Goal: Task Accomplishment & Management: Complete application form

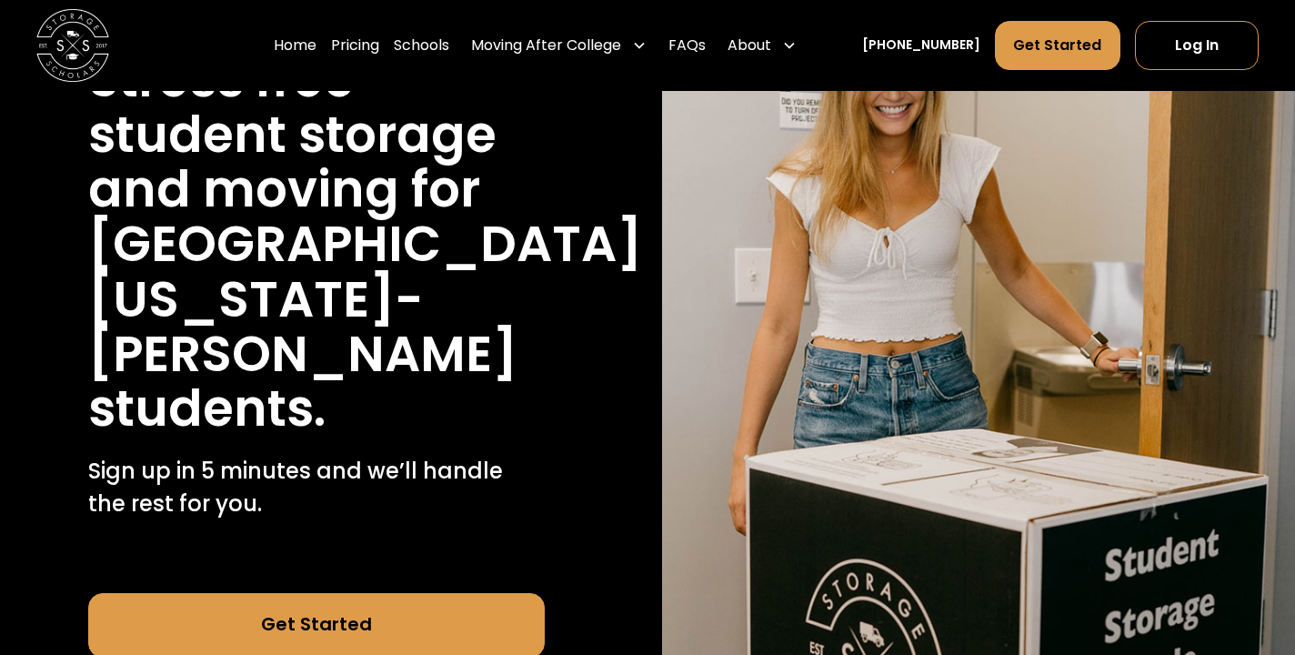
scroll to position [257, 0]
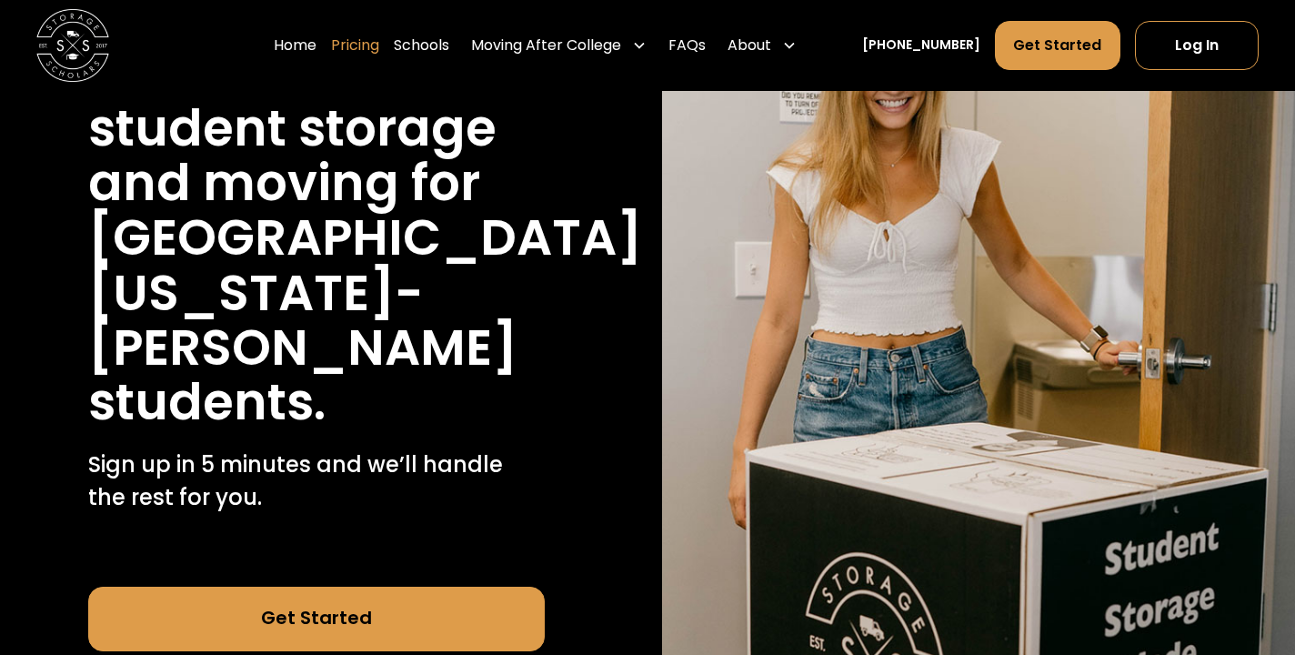
click at [379, 50] on link "Pricing" at bounding box center [355, 45] width 48 height 51
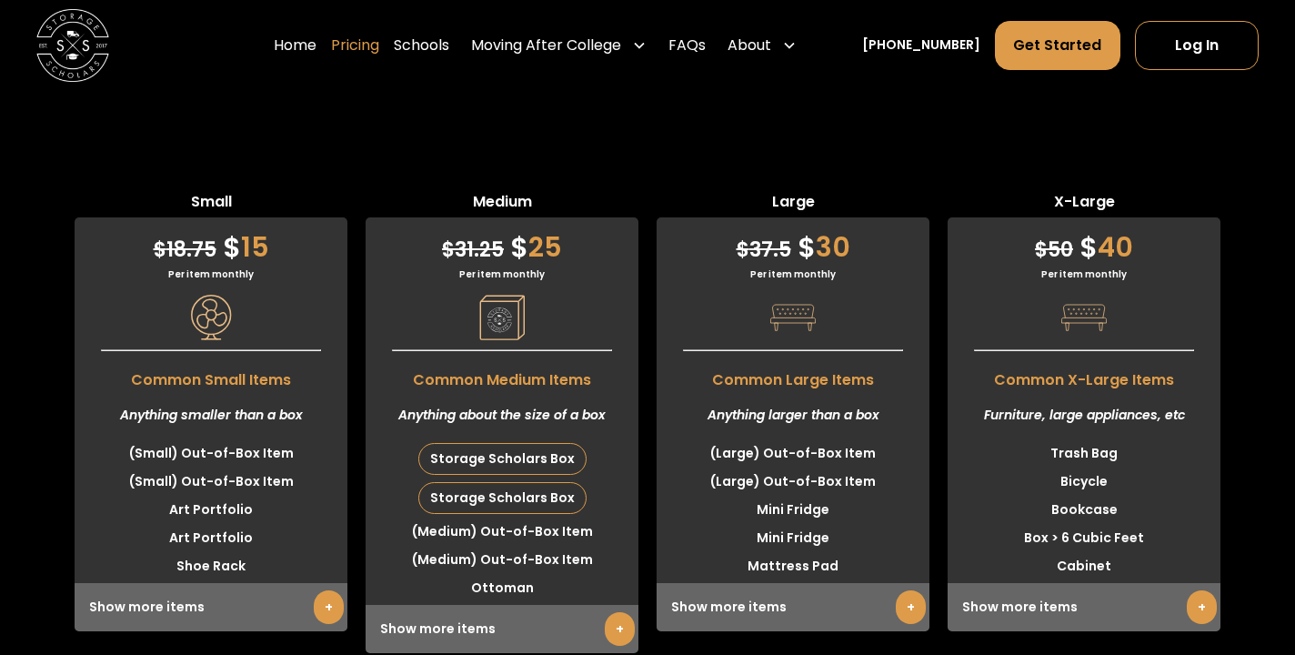
scroll to position [4521, 0]
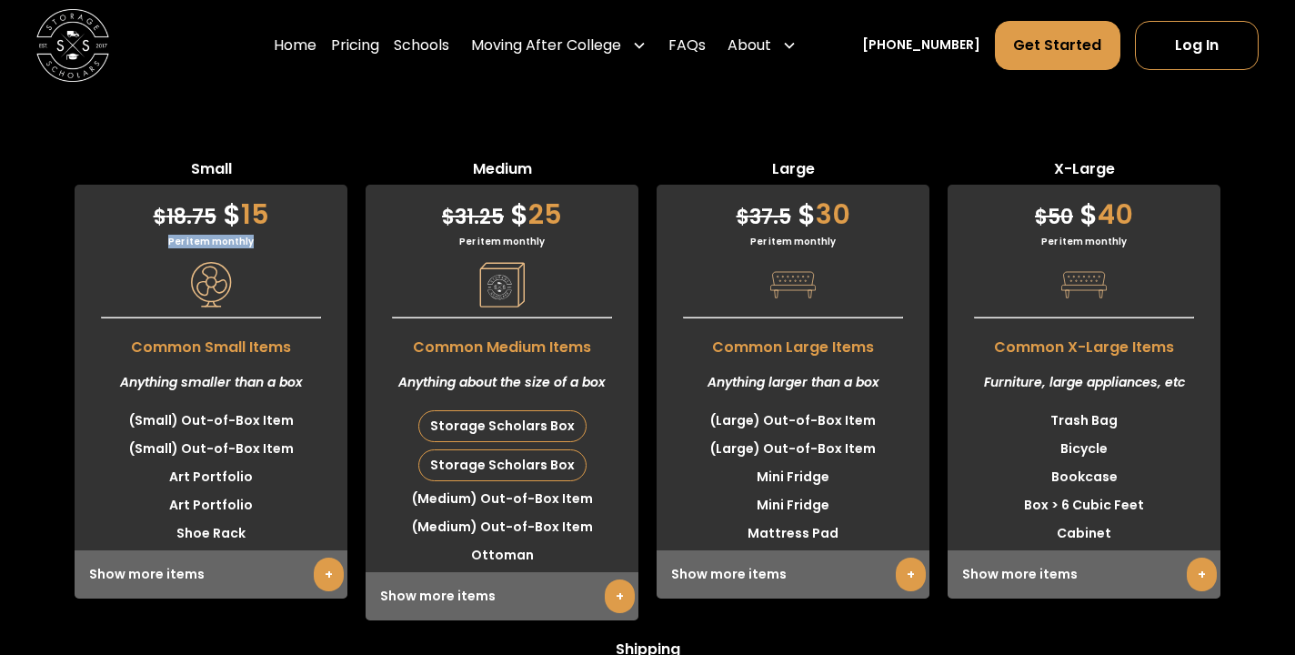
drag, startPoint x: 257, startPoint y: 165, endPoint x: 149, endPoint y: 175, distance: 107.8
click at [149, 235] on div "Per item monthly" at bounding box center [211, 242] width 273 height 14
click at [327, 558] on link "+" at bounding box center [329, 575] width 30 height 34
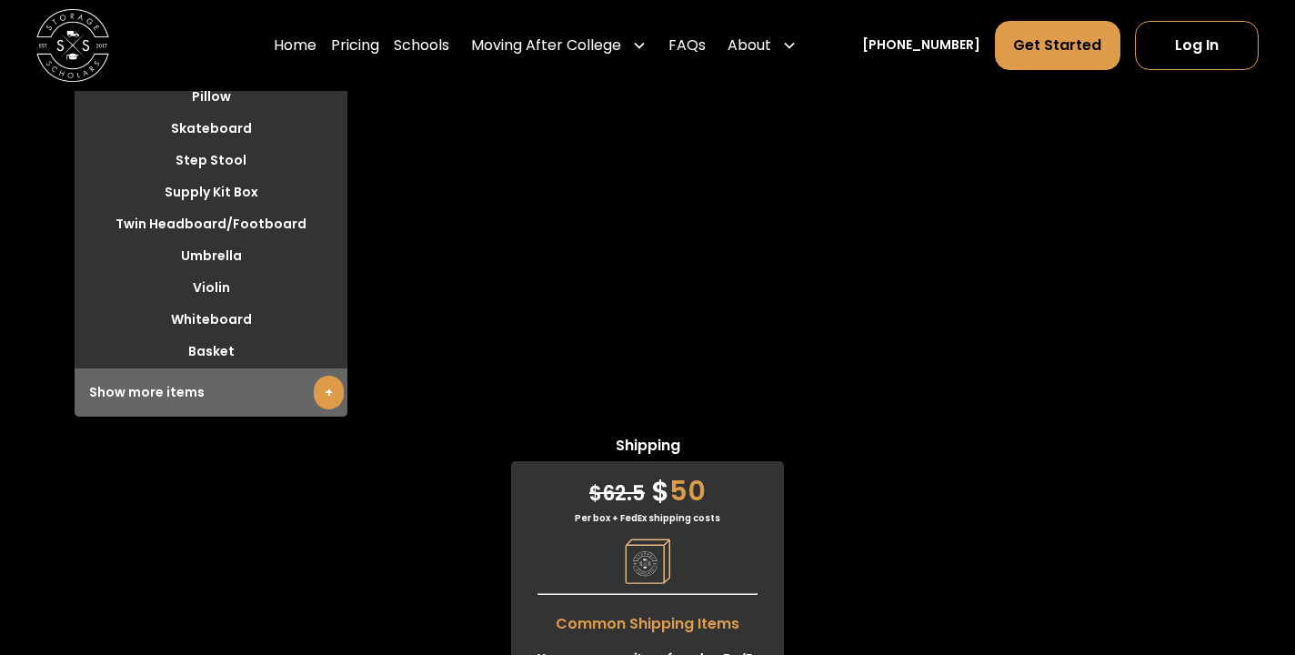
scroll to position [6276, 0]
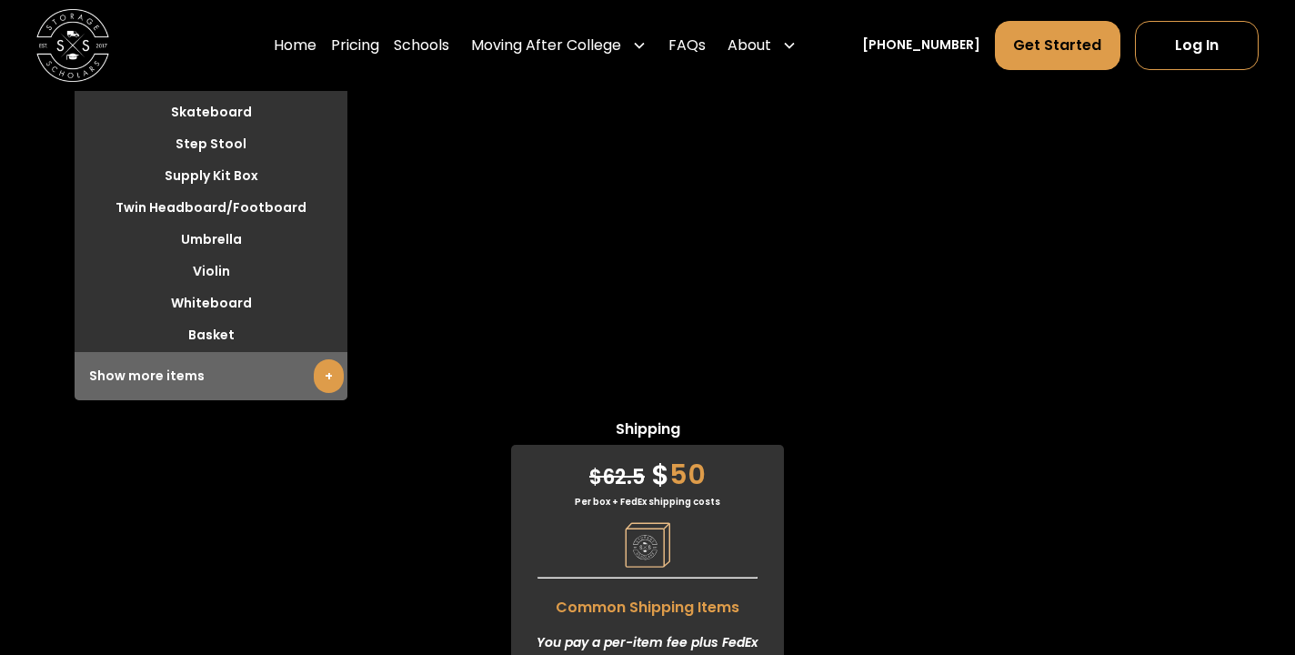
click at [319, 359] on link "+" at bounding box center [329, 376] width 30 height 34
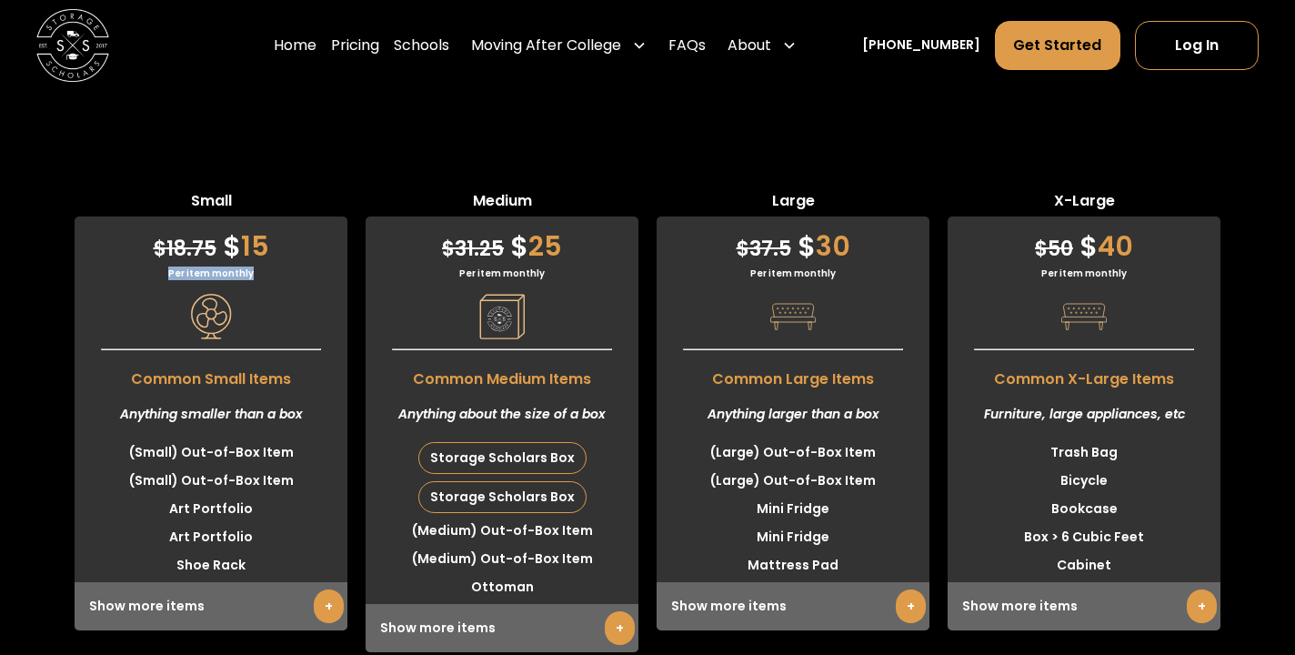
scroll to position [4510, 0]
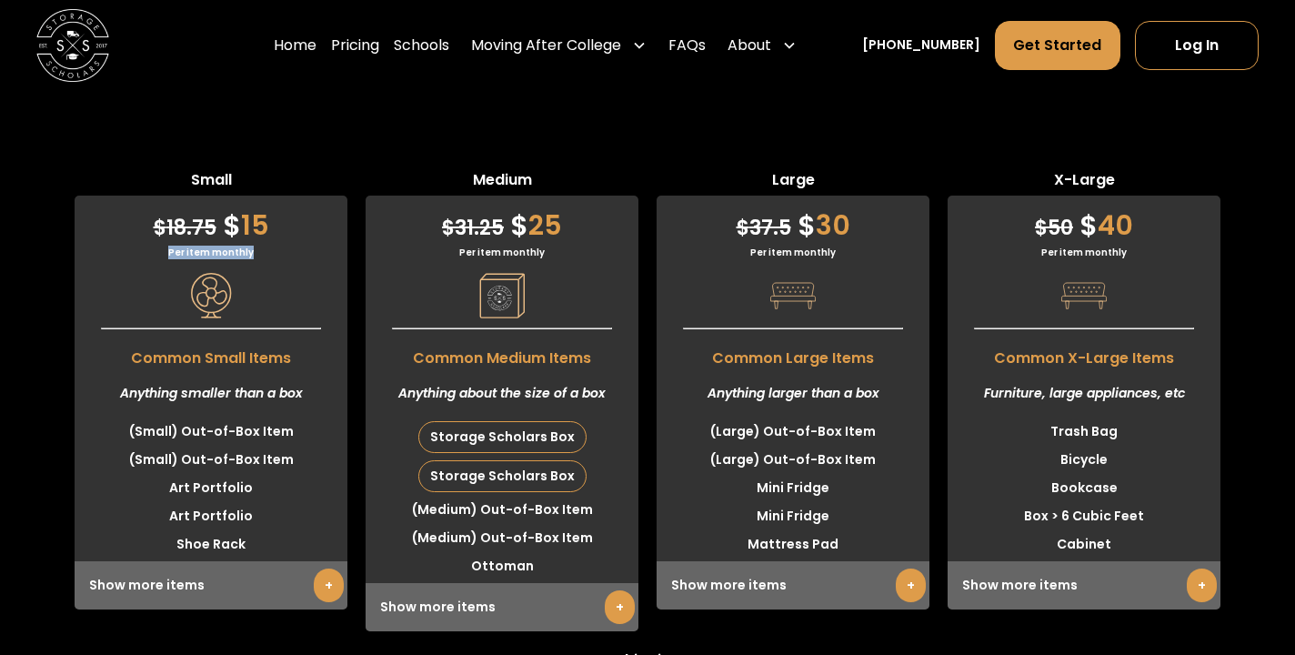
click at [623, 590] on link "+" at bounding box center [620, 607] width 30 height 34
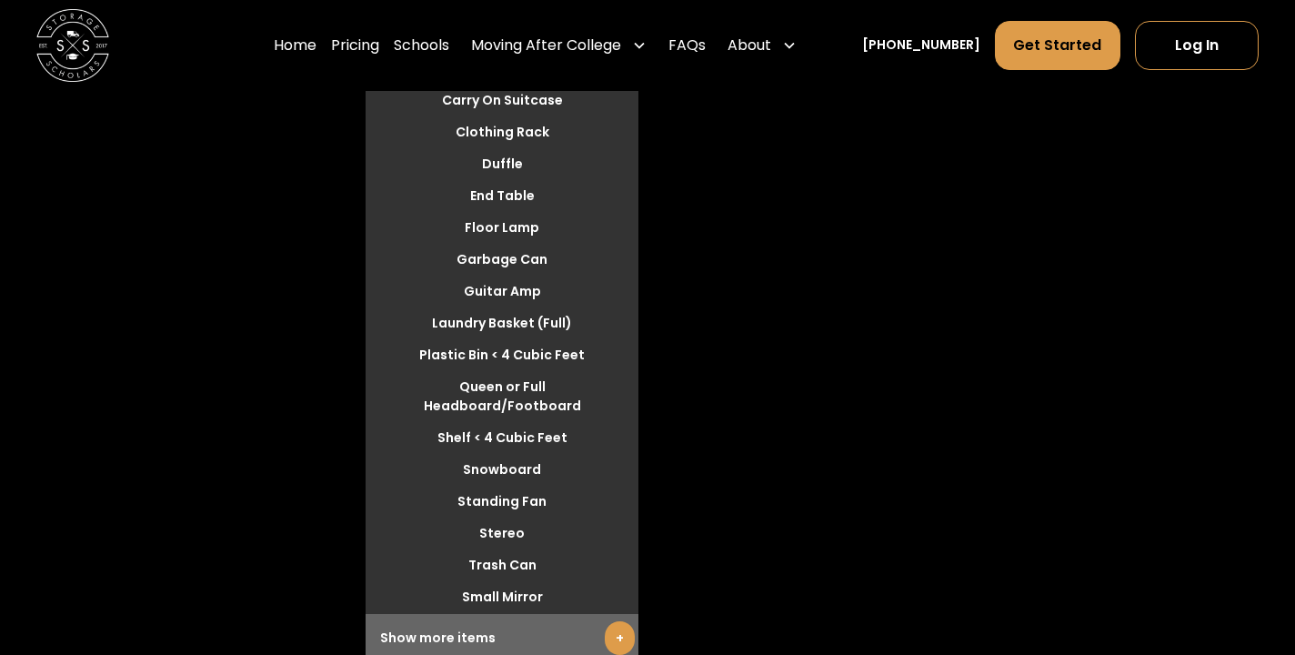
scroll to position [6348, 0]
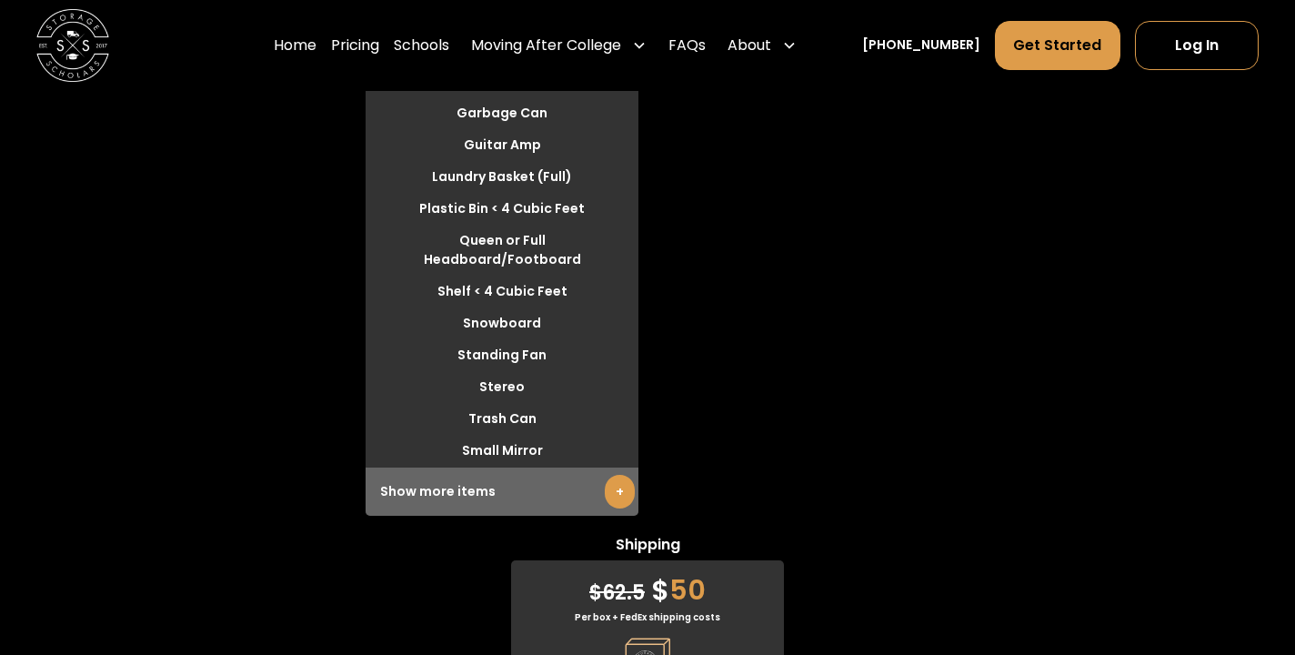
click at [613, 475] on link "+" at bounding box center [620, 492] width 30 height 34
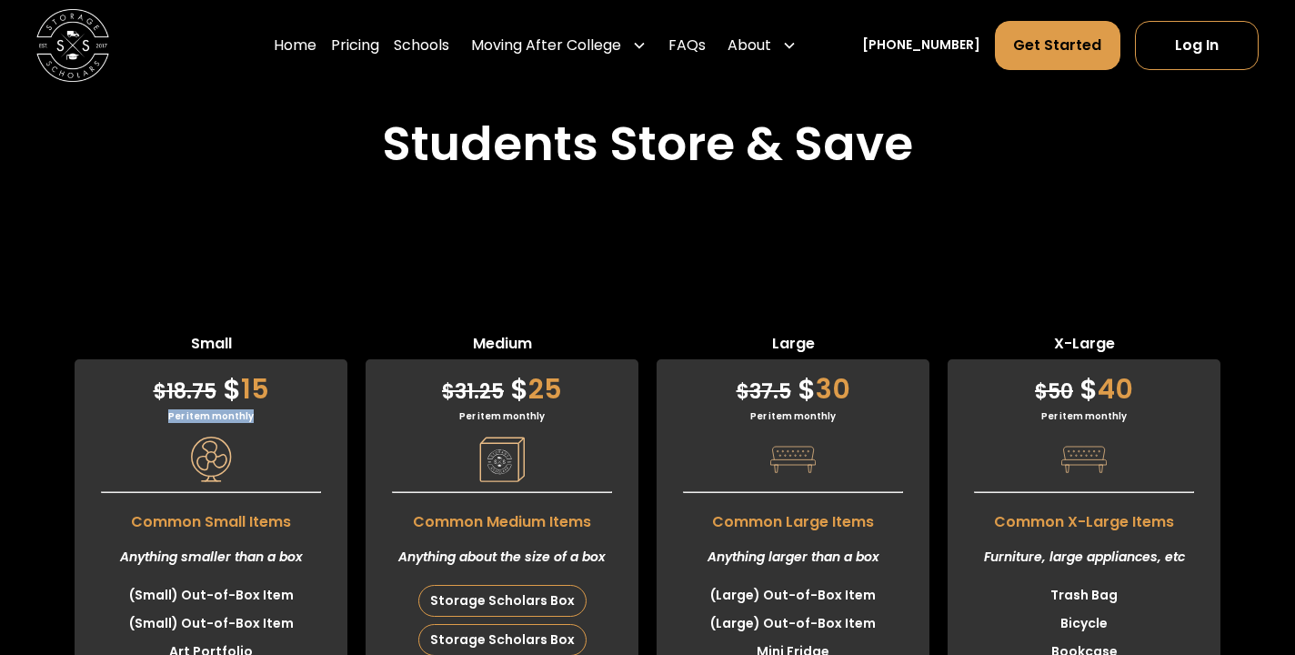
scroll to position [4510, 0]
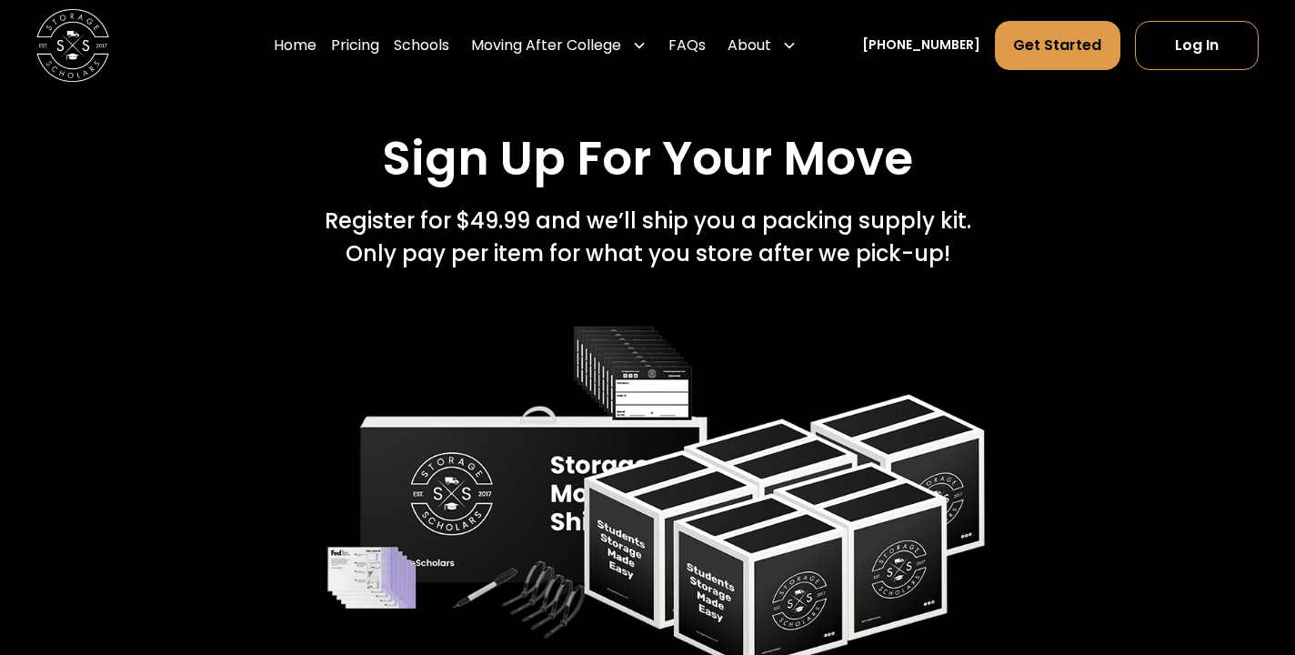
scroll to position [2624, 0]
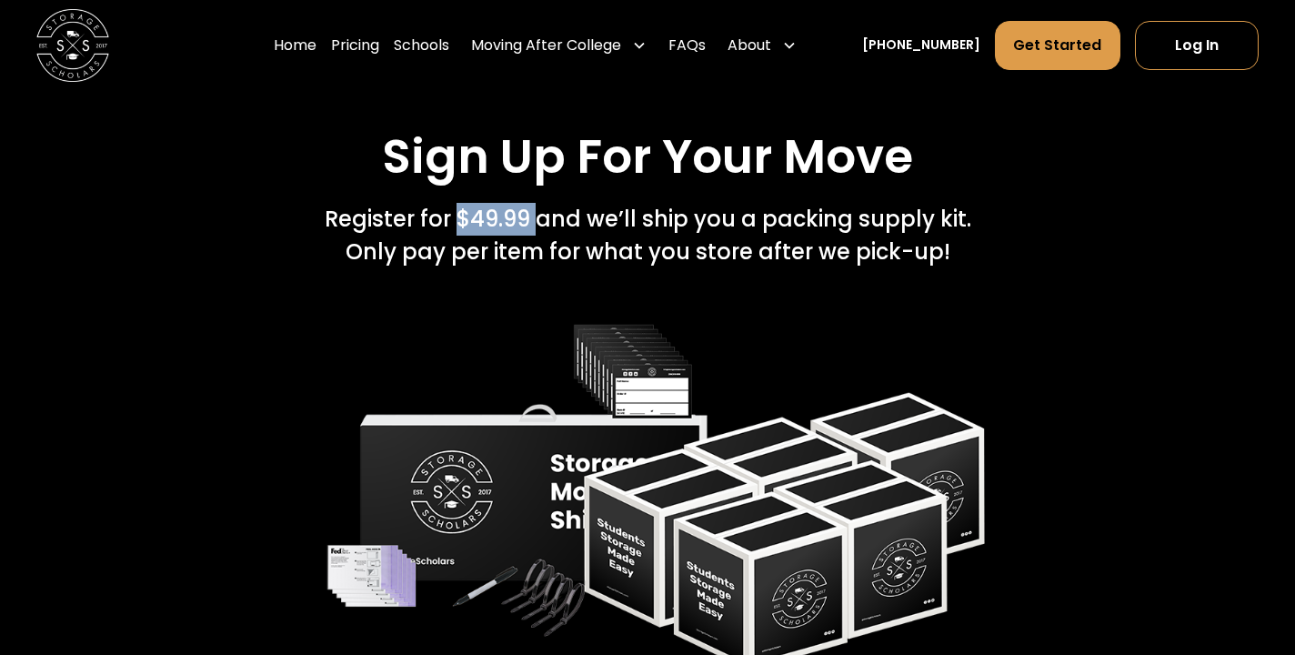
drag, startPoint x: 459, startPoint y: 142, endPoint x: 539, endPoint y: 158, distance: 80.8
click at [539, 203] on div "Register for $49.99 and we’ll ship you a packing supply kit.   Only pay per ite…" at bounding box center [648, 235] width 647 height 65
click at [538, 203] on div "Register for $49.99 and we’ll ship you a packing supply kit.   Only pay per ite…" at bounding box center [648, 235] width 647 height 65
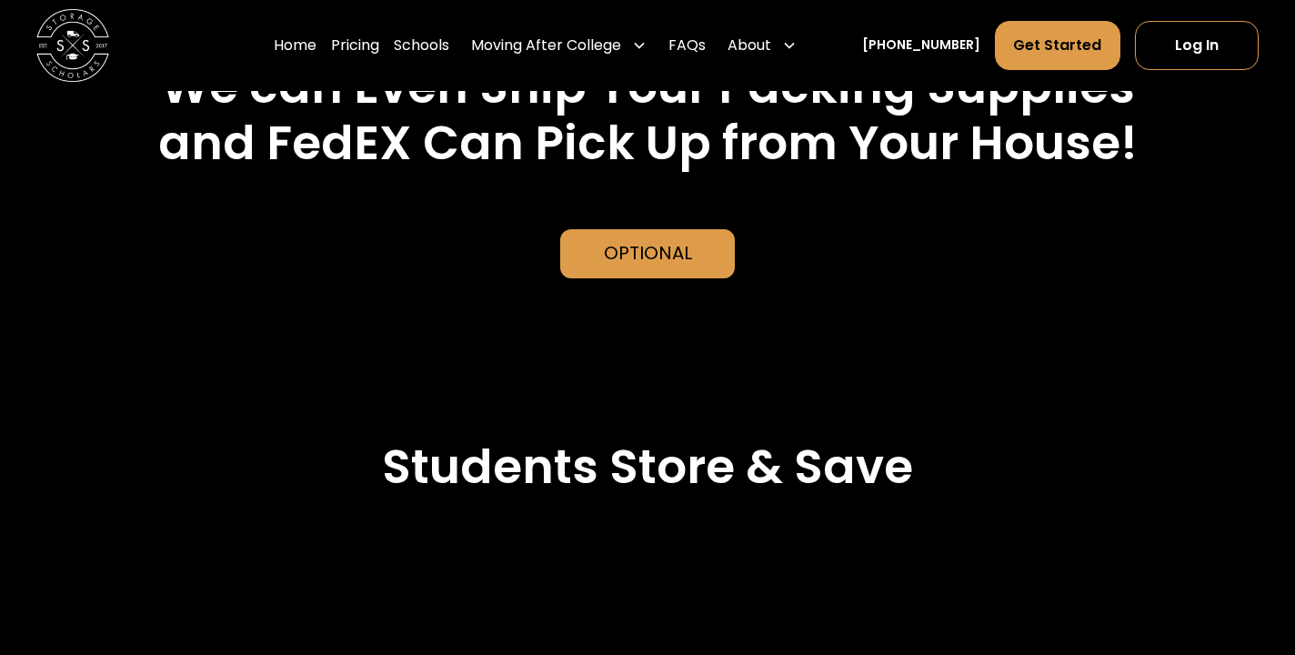
scroll to position [4016, 0]
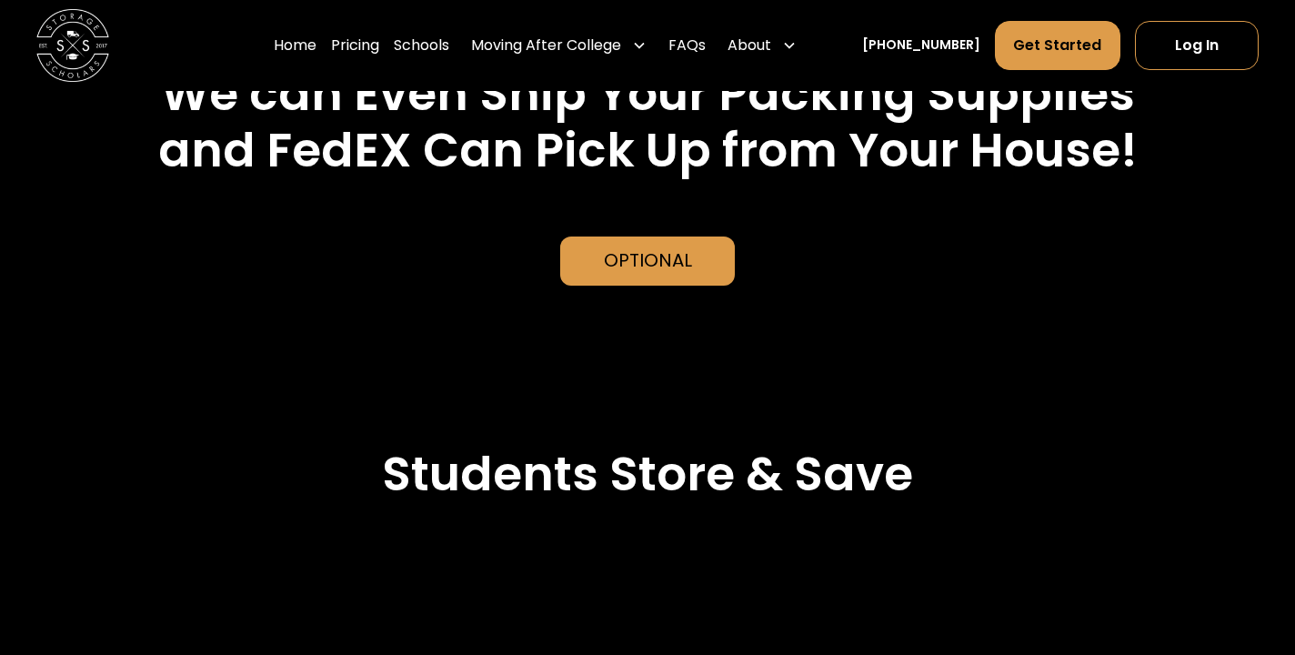
click at [672, 247] on div "Optional" at bounding box center [648, 260] width 88 height 27
click at [622, 237] on div "Optional" at bounding box center [648, 261] width 176 height 49
click at [620, 247] on div "Optional" at bounding box center [648, 260] width 88 height 27
click at [613, 247] on div "Optional" at bounding box center [648, 260] width 88 height 27
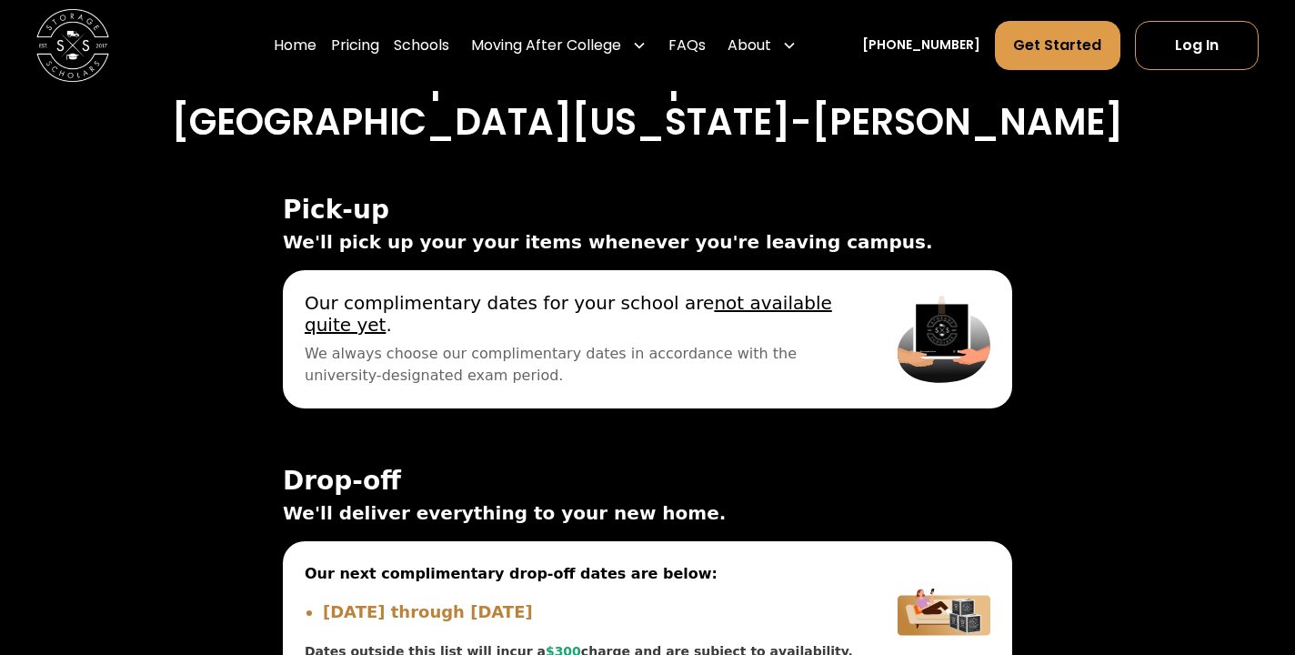
scroll to position [5979, 0]
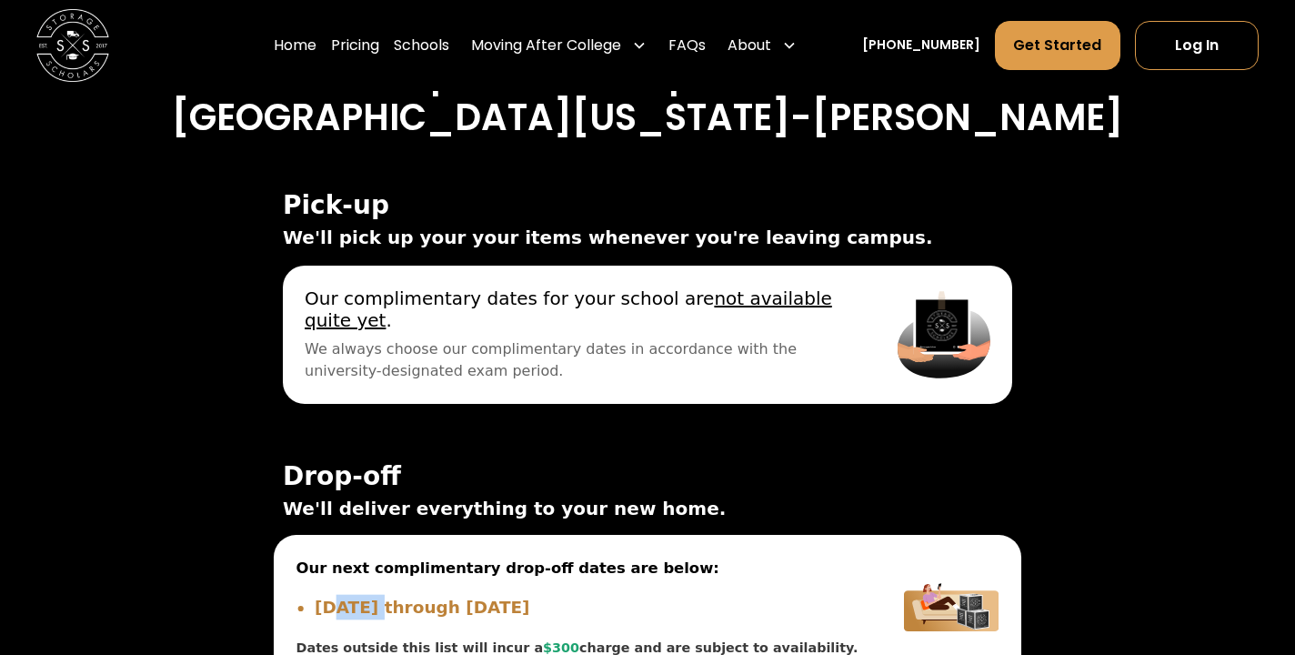
drag, startPoint x: 373, startPoint y: 523, endPoint x: 334, endPoint y: 524, distance: 39.1
click at [334, 595] on li "[DATE] through [DATE]" at bounding box center [587, 607] width 545 height 25
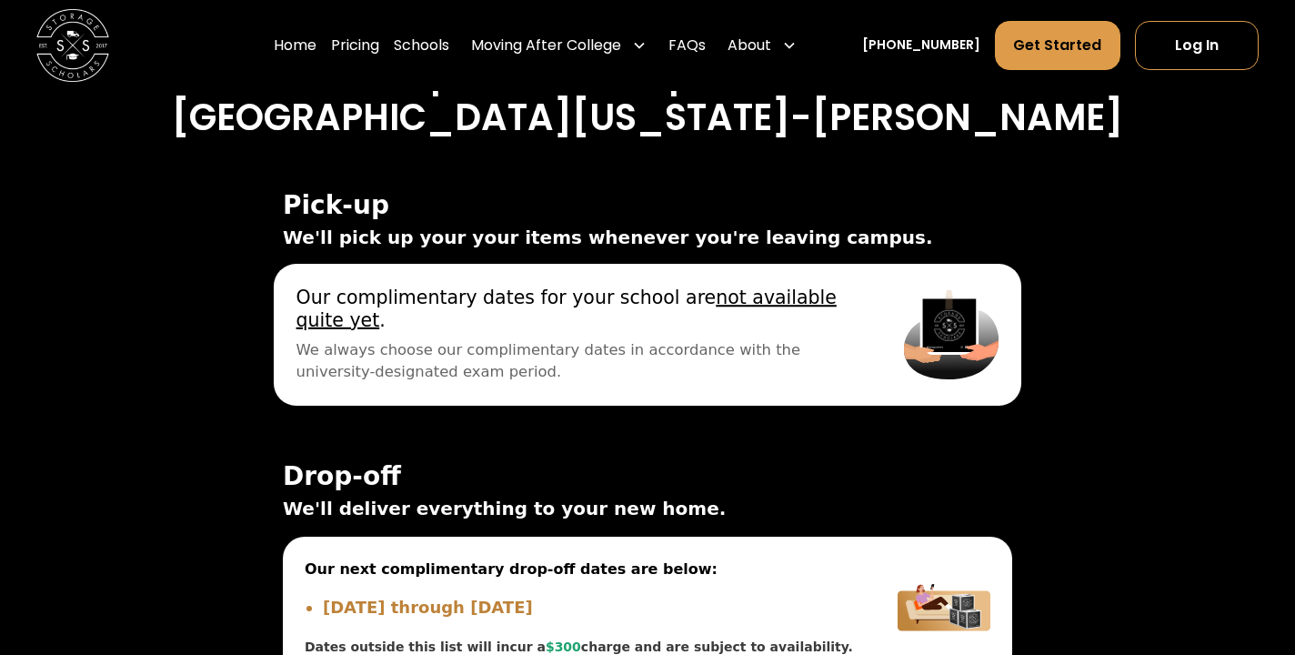
click at [413, 287] on span "Our complimentary dates for your school are not available quite yet ." at bounding box center [578, 309] width 563 height 45
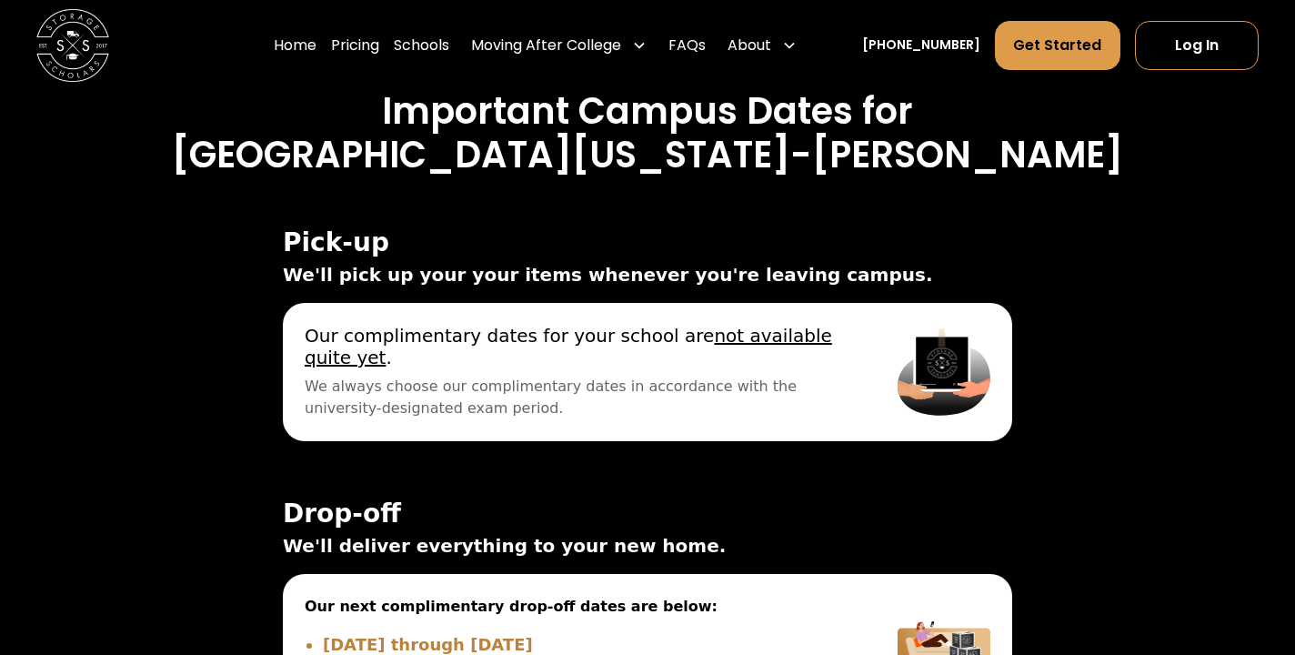
scroll to position [5944, 0]
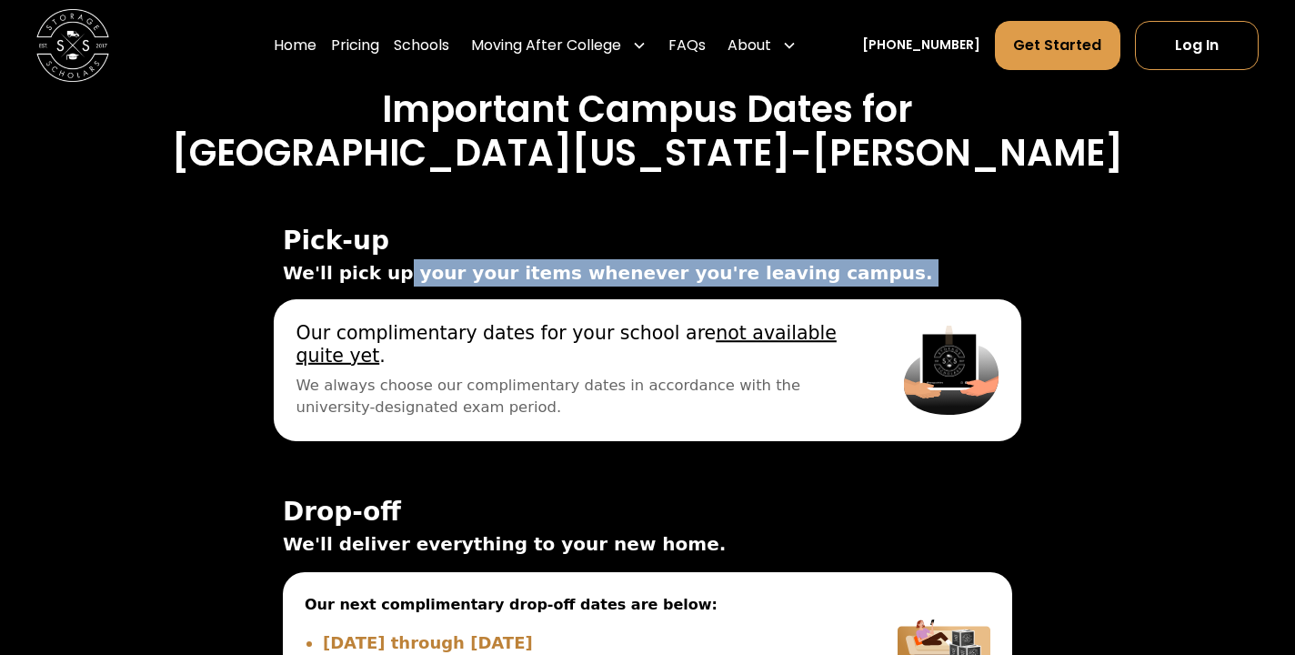
drag, startPoint x: 282, startPoint y: 194, endPoint x: 396, endPoint y: 228, distance: 118.9
click at [396, 228] on div "On Campus Off Campus Pick-up ☀️ Summer Pick-up Dates ☀️ Lock your items in your…" at bounding box center [647, 482] width 773 height 555
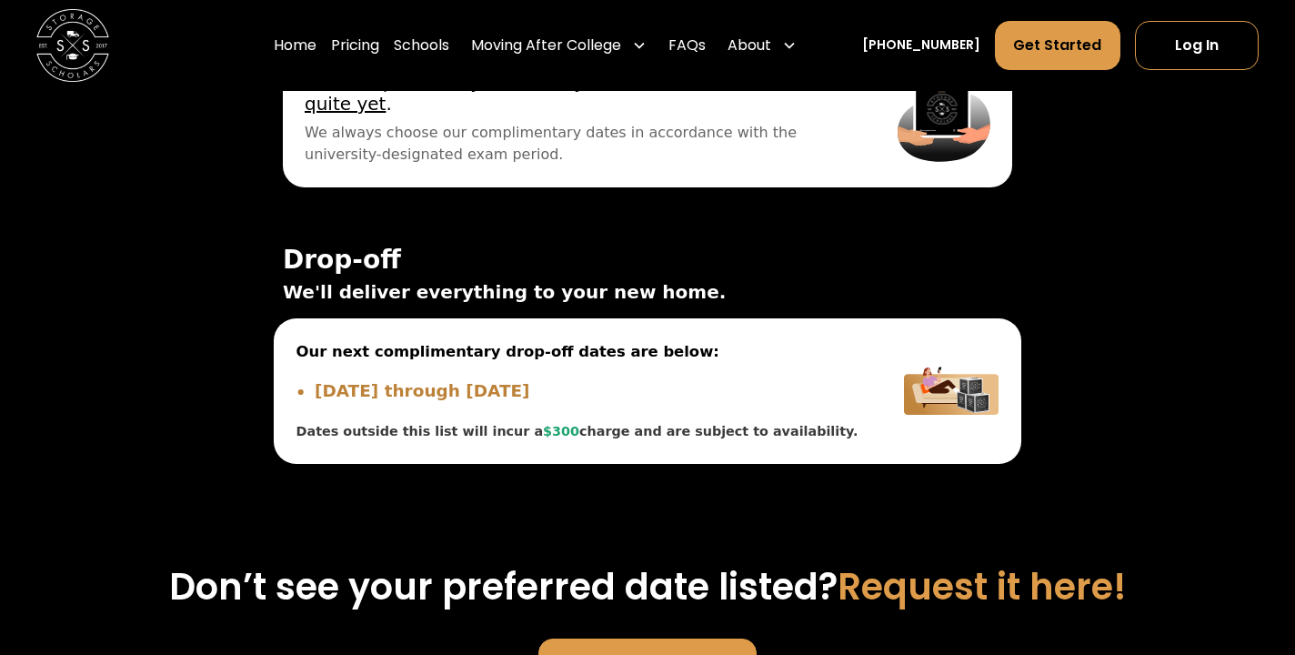
scroll to position [6202, 0]
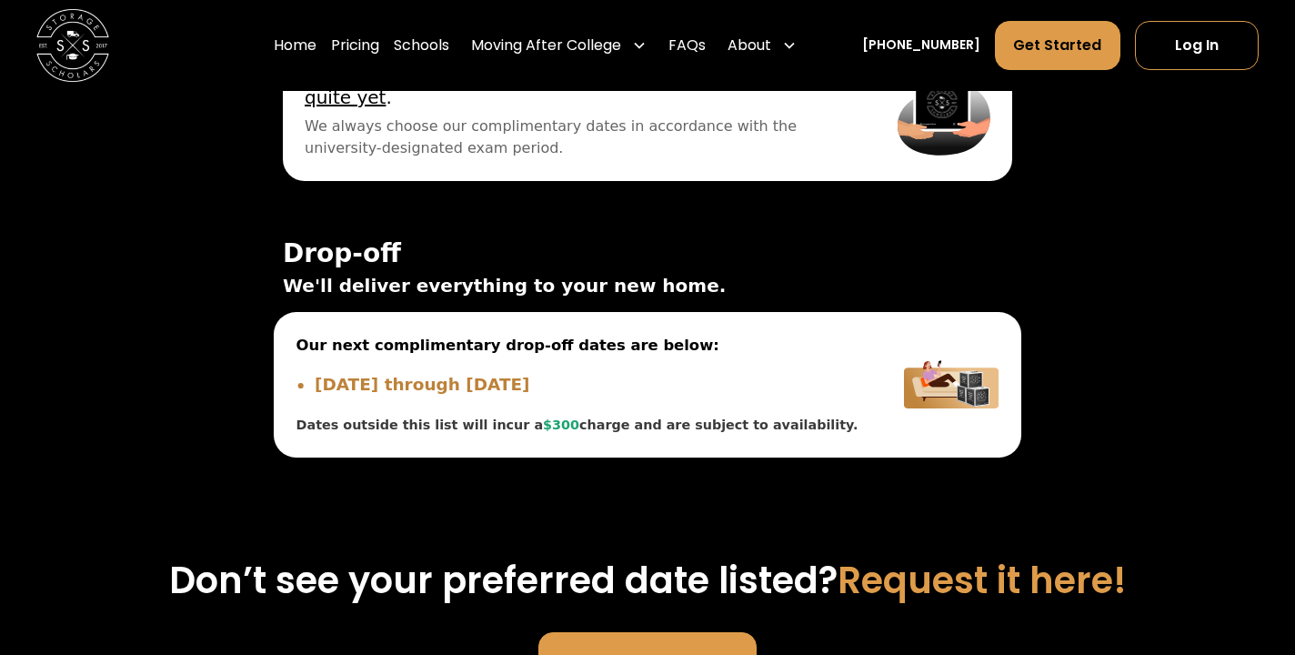
click at [670, 335] on span "Our next complimentary drop-off dates are below:" at bounding box center [578, 346] width 563 height 23
click at [620, 335] on div "Our next complimentary drop-off dates are below: [DATE] through [DATE] Dates ou…" at bounding box center [578, 385] width 563 height 101
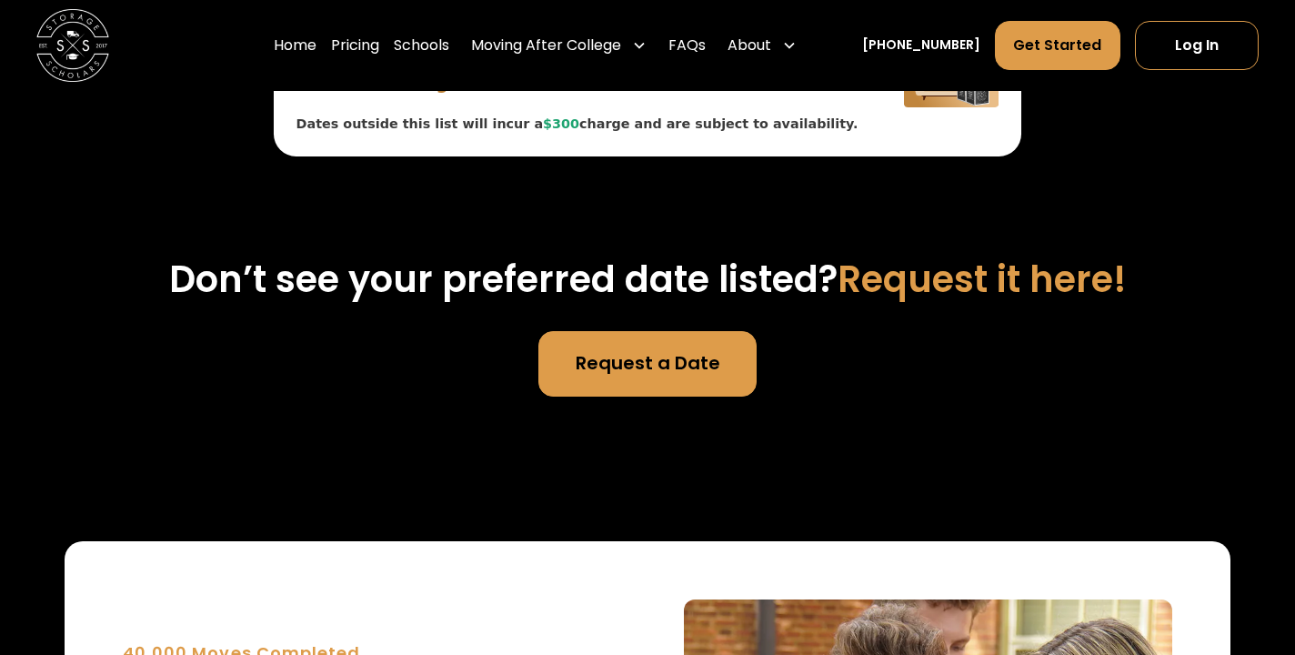
scroll to position [6505, 0]
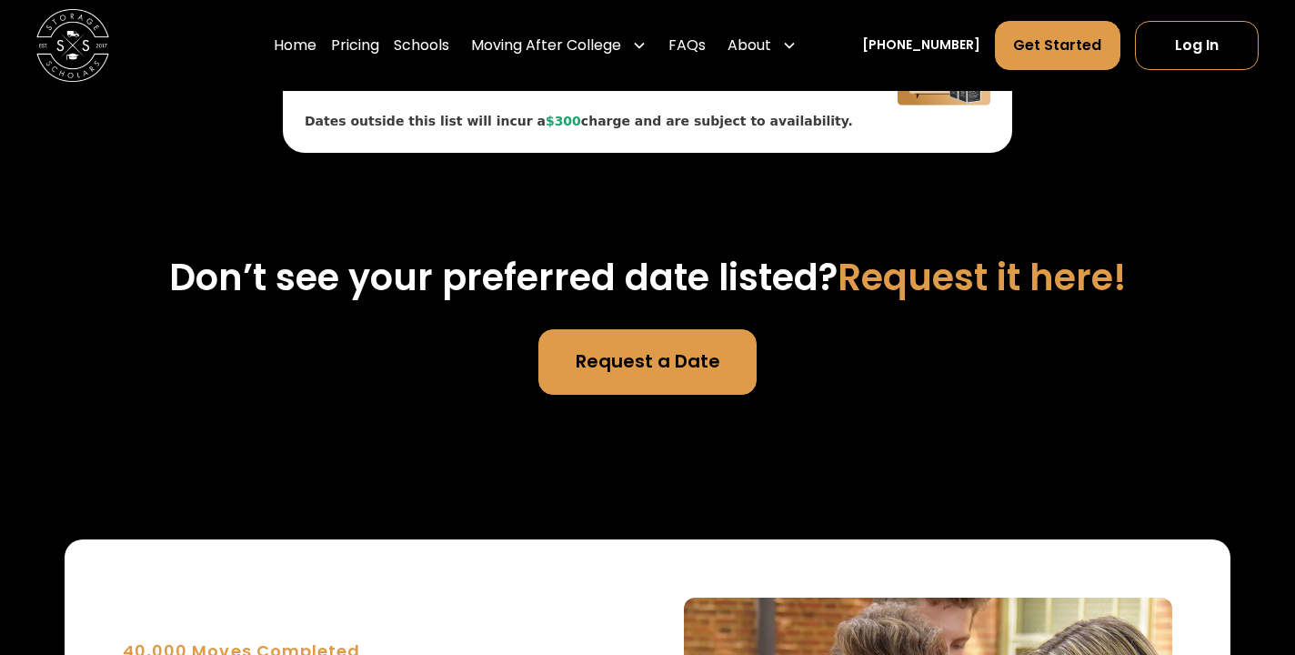
click at [605, 329] on link "Request a Date" at bounding box center [648, 361] width 219 height 65
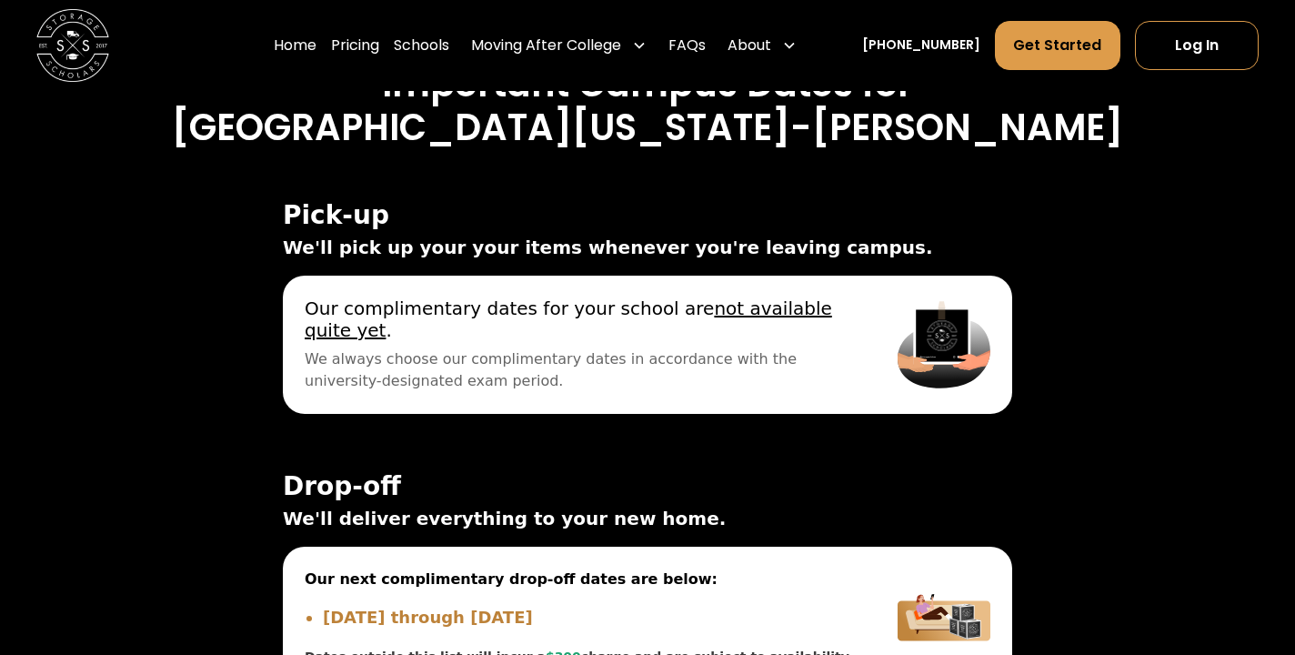
scroll to position [5916, 0]
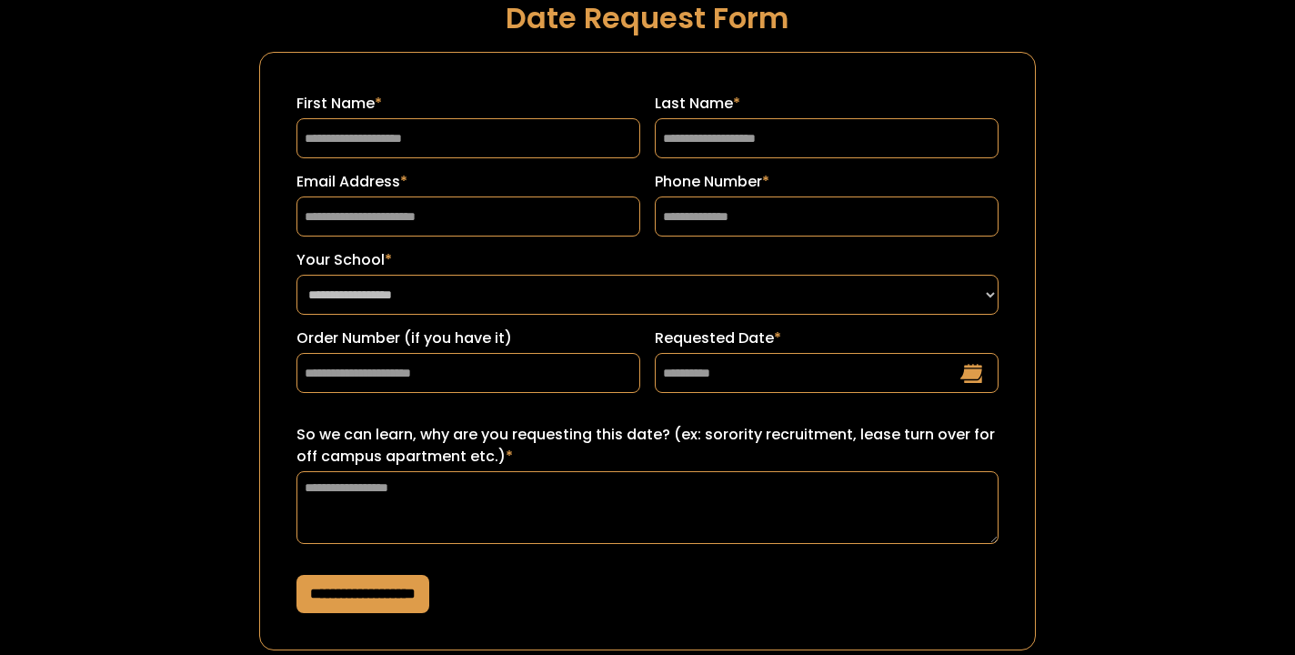
scroll to position [58, 0]
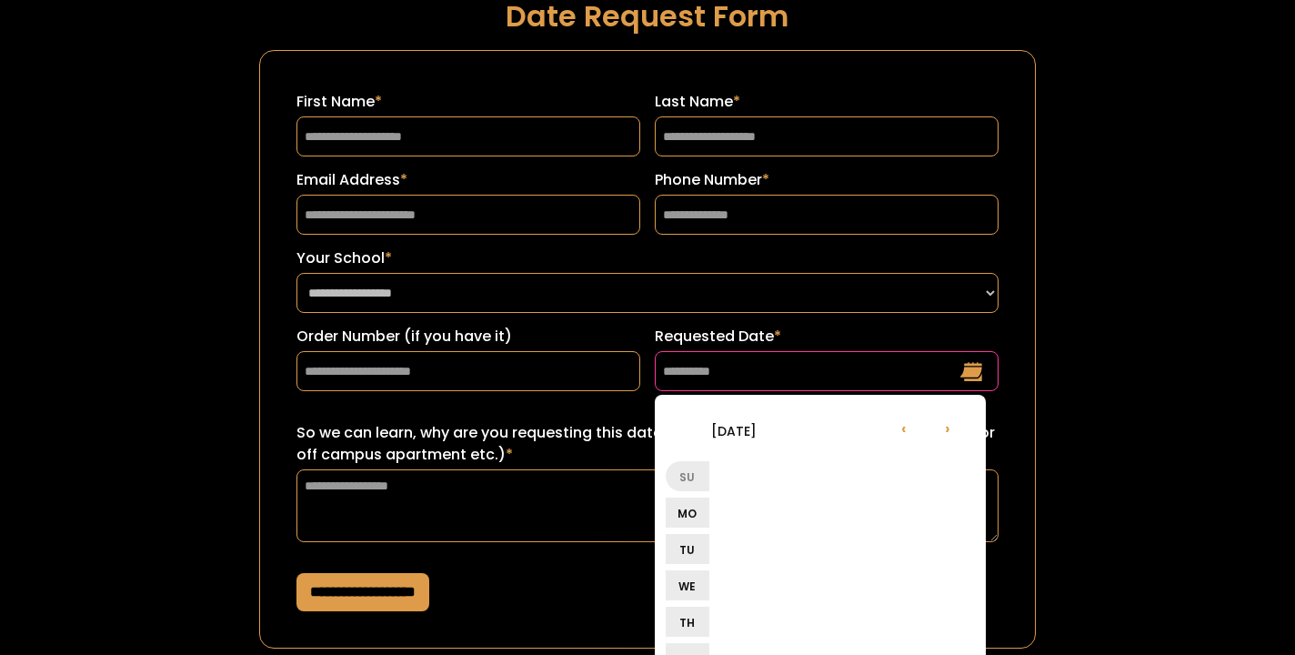
click at [718, 376] on input "Requested Date *" at bounding box center [827, 371] width 344 height 40
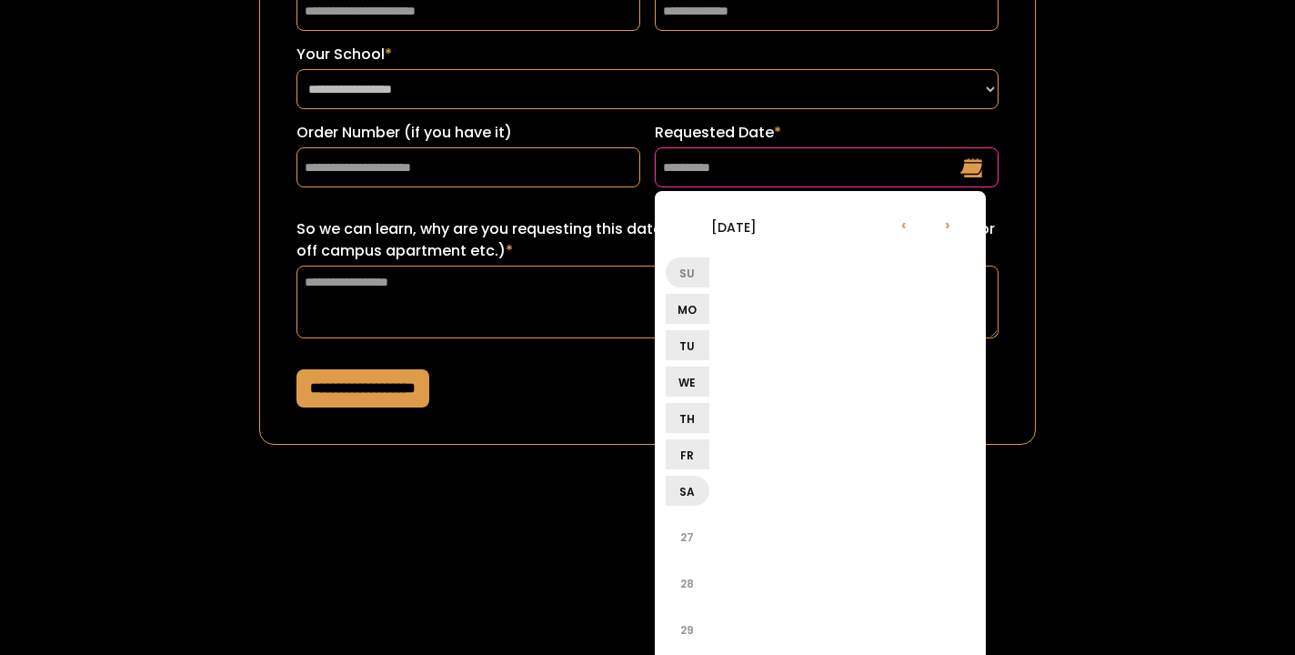
scroll to position [266, 0]
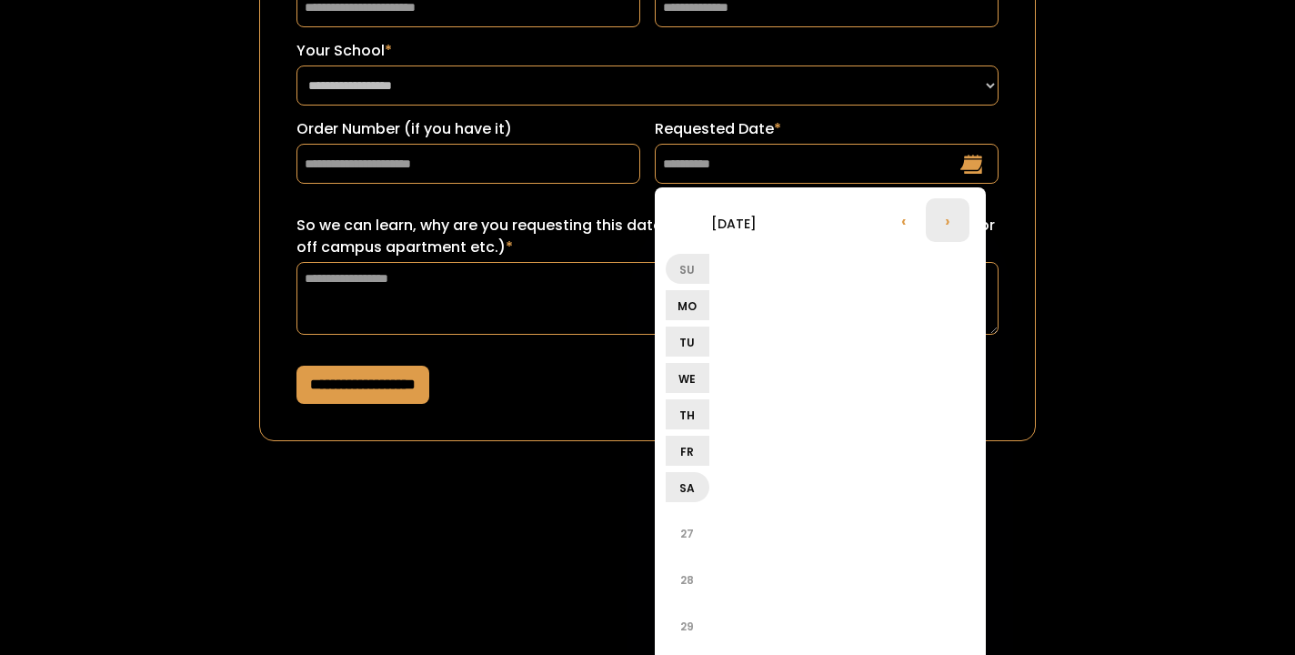
click at [945, 223] on li "›" at bounding box center [948, 220] width 44 height 44
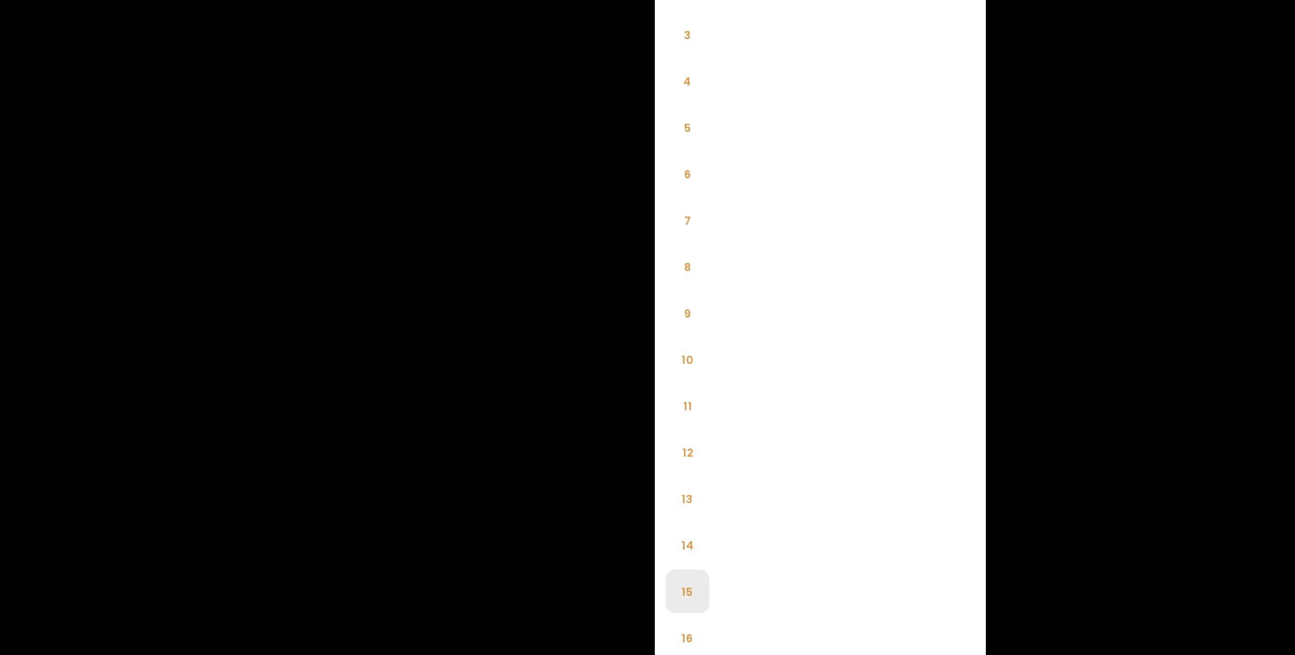
scroll to position [921, 0]
click at [689, 621] on li "16" at bounding box center [688, 621] width 44 height 44
type input "**********"
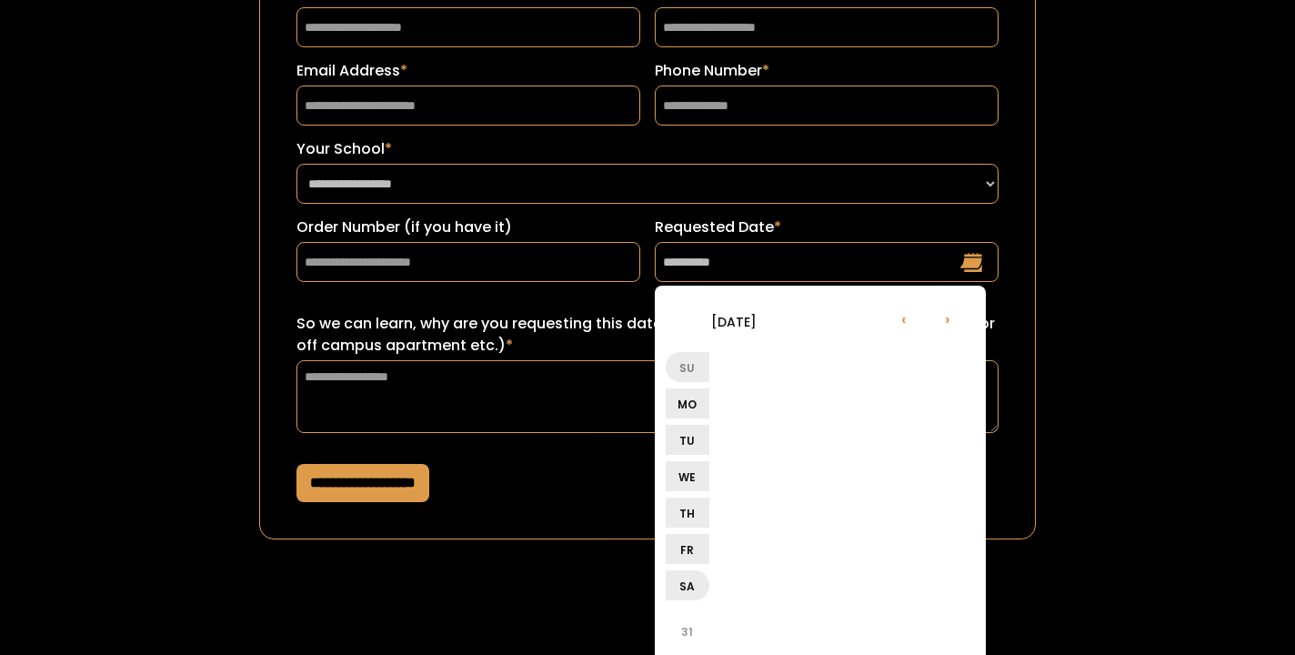
scroll to position [25, 0]
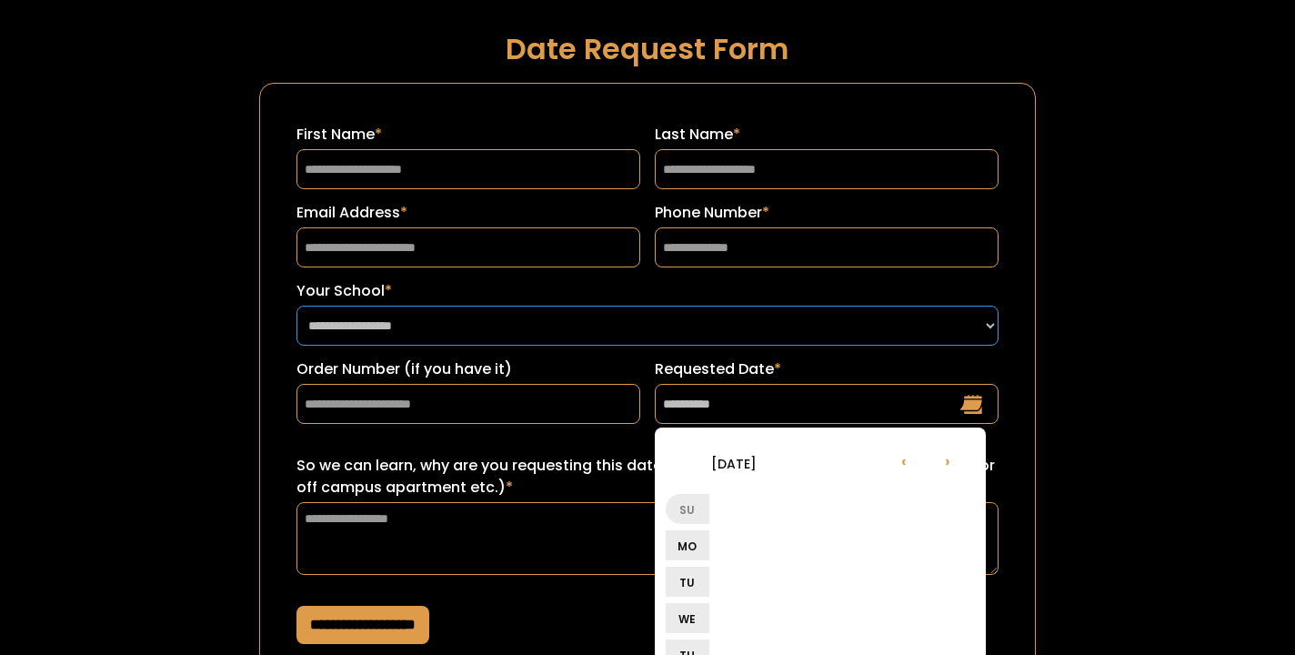
select select "**********"
click at [453, 388] on input "Order Number (if you have it)" at bounding box center [469, 404] width 344 height 40
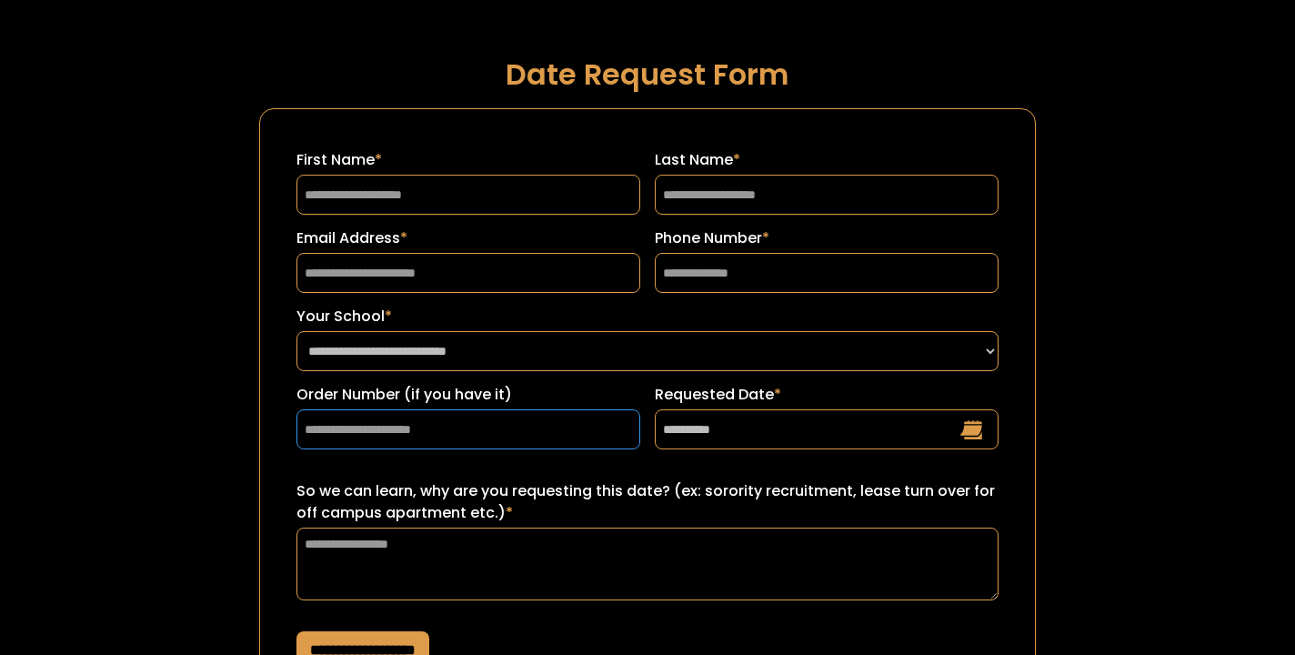
scroll to position [0, 0]
